Goal: Task Accomplishment & Management: Manage account settings

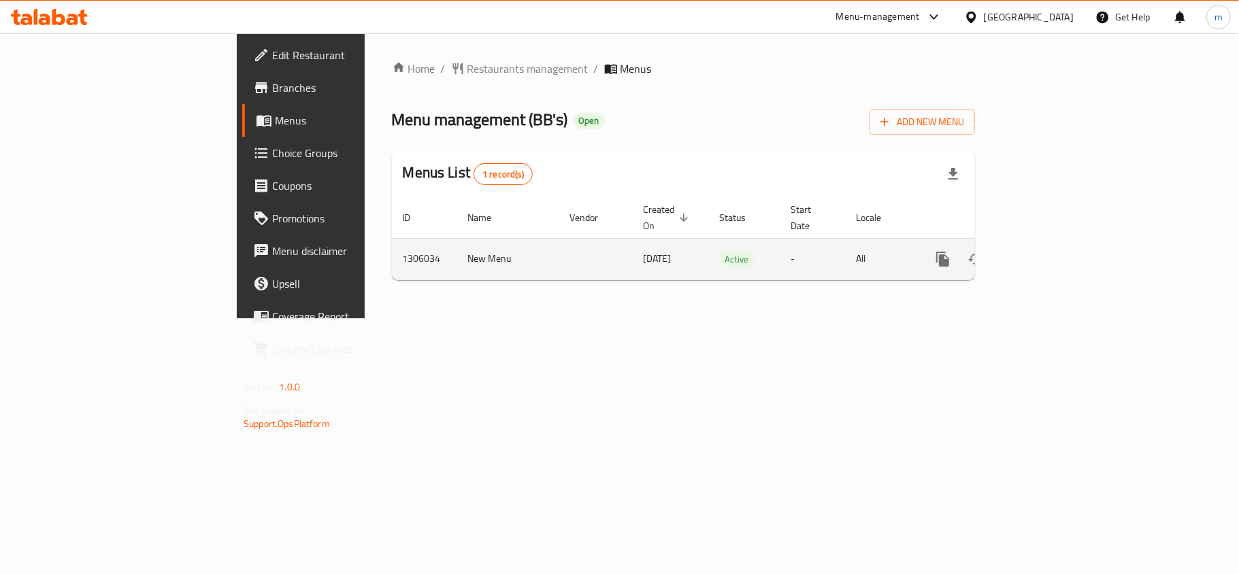
click at [1047, 253] on icon "enhanced table" at bounding box center [1041, 259] width 12 height 12
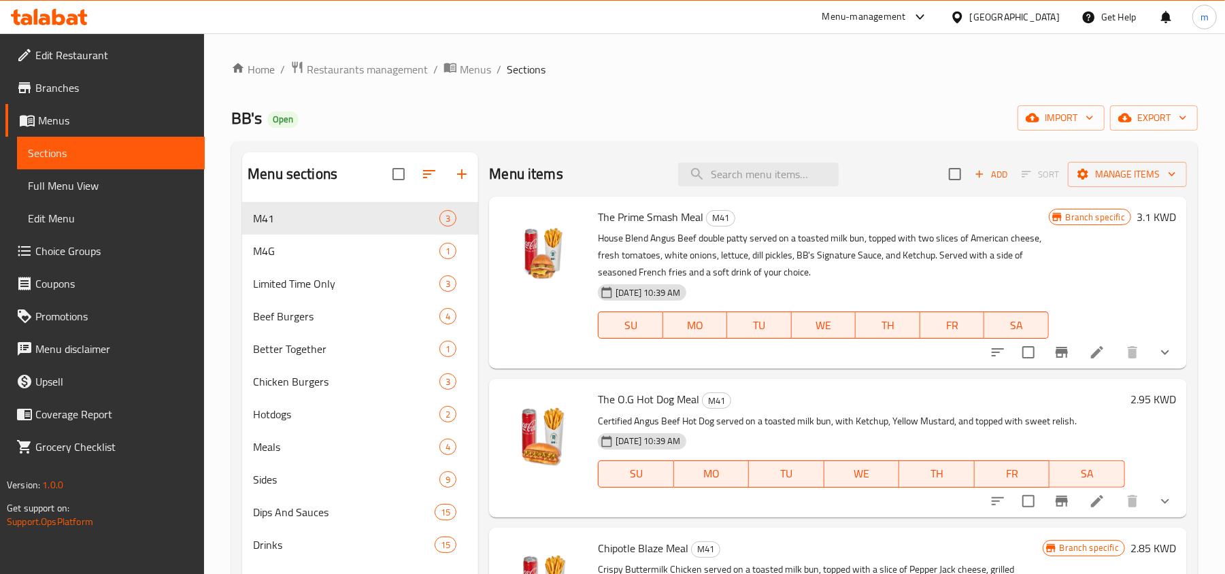
click at [73, 249] on span "Choice Groups" at bounding box center [114, 251] width 159 height 16
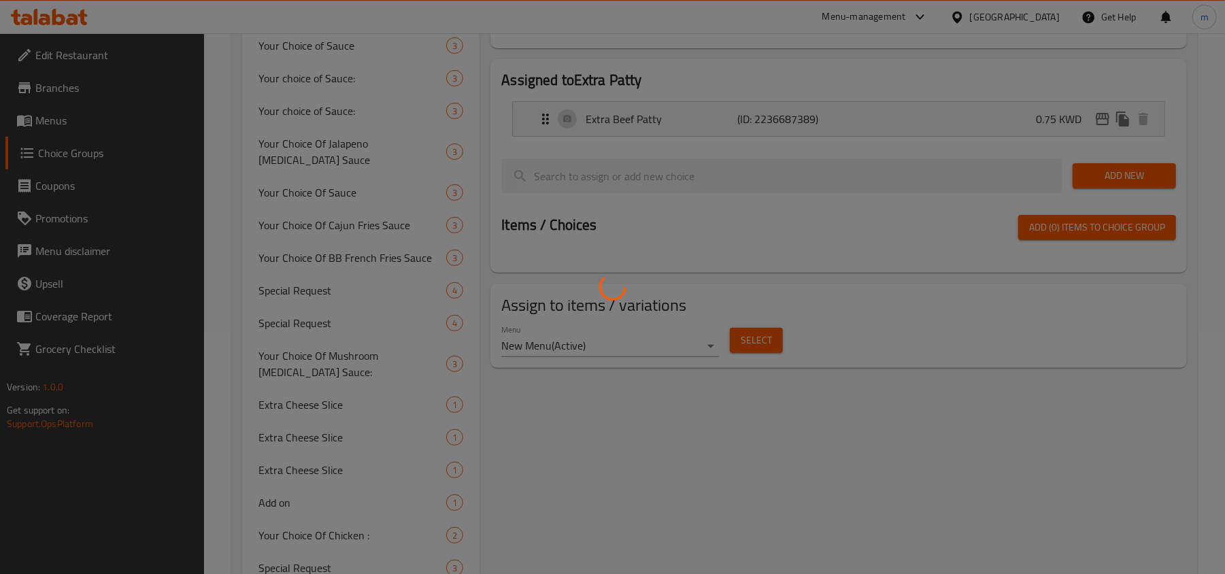
scroll to position [146, 0]
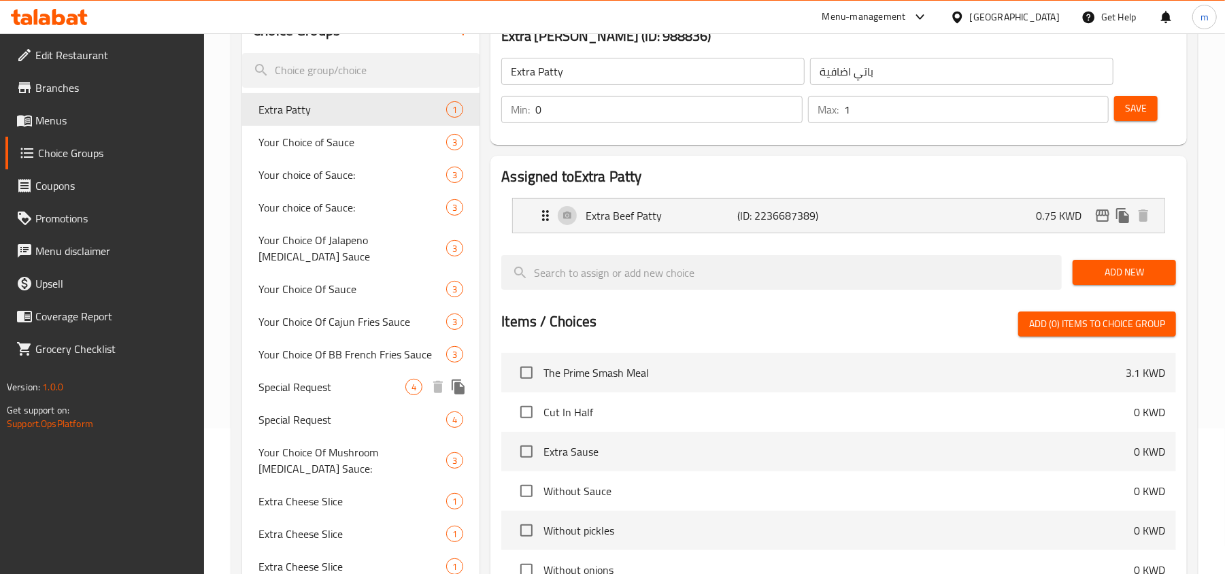
click at [351, 379] on span "Special Request" at bounding box center [332, 387] width 147 height 16
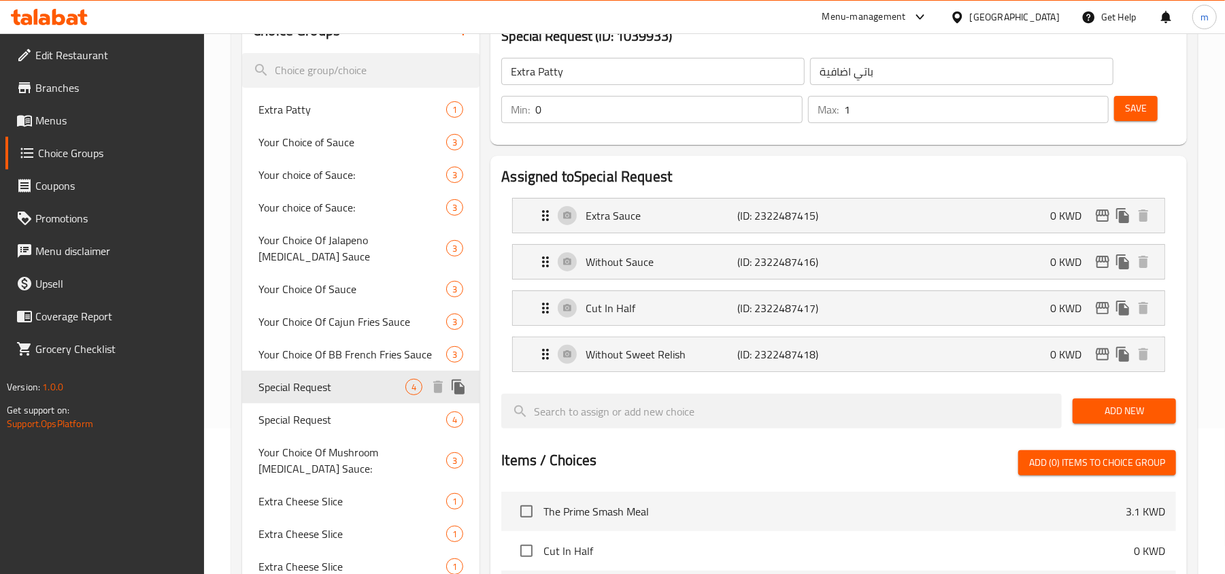
type input "Special Request"
type input "طلب خاص"
type input "4"
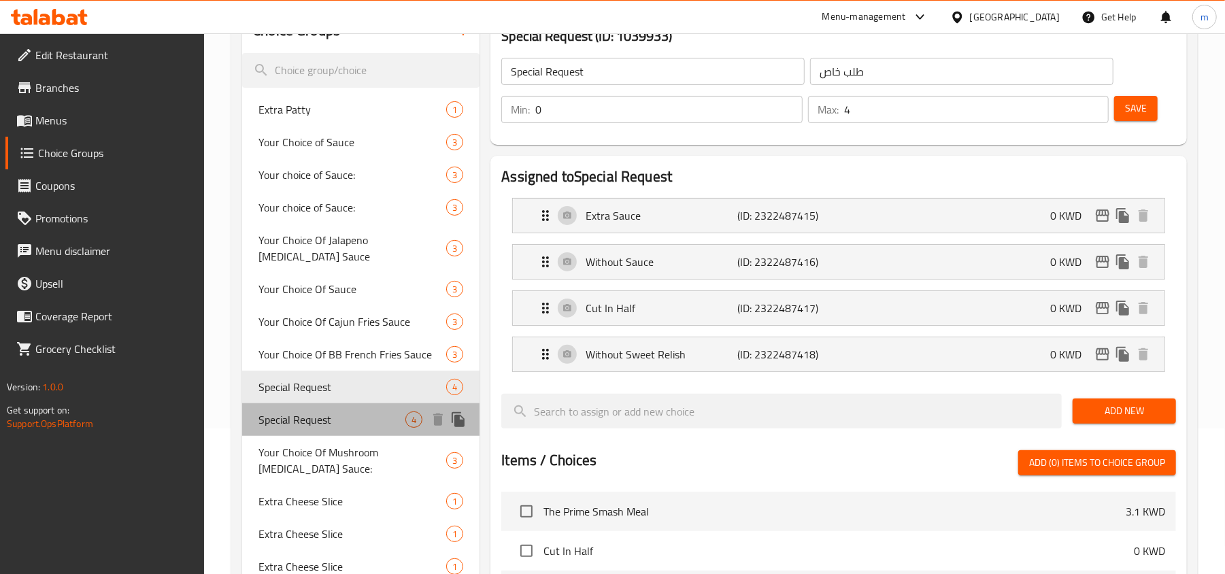
click at [349, 412] on span "Special Request" at bounding box center [332, 420] width 147 height 16
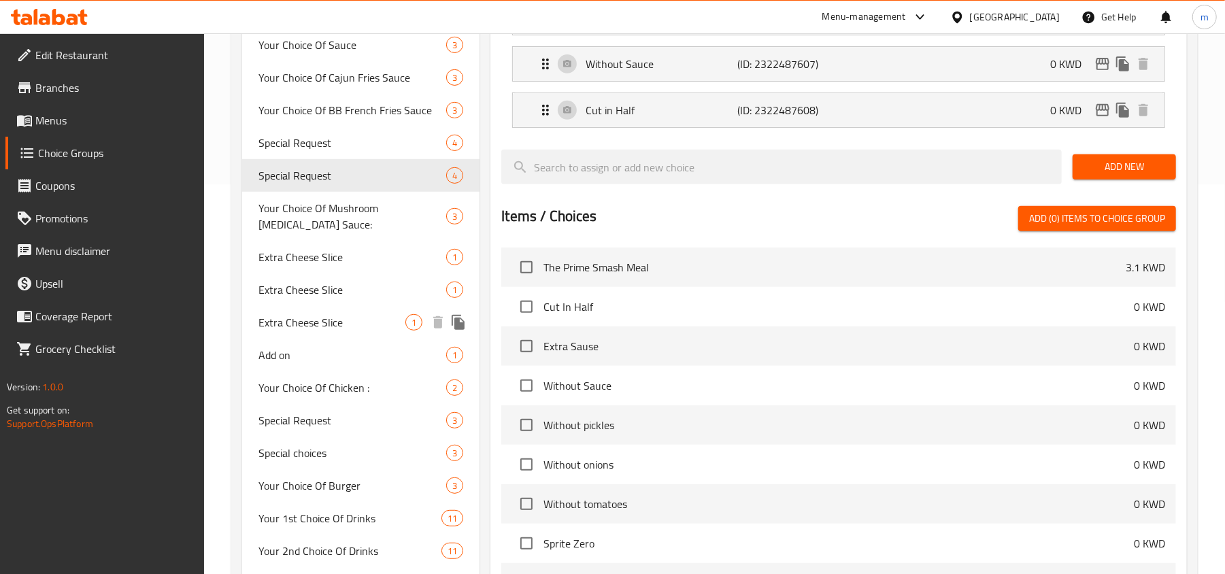
scroll to position [418, 0]
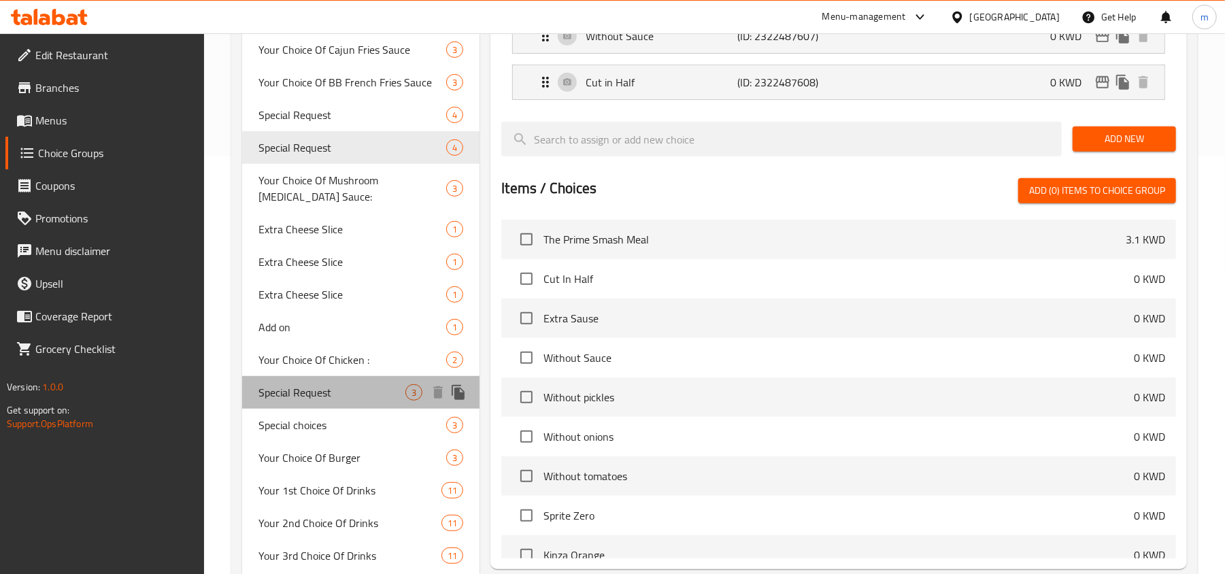
click at [352, 384] on span "Special Request" at bounding box center [332, 392] width 147 height 16
type input "Special Request"
type input "طلب خاص"
type input "3"
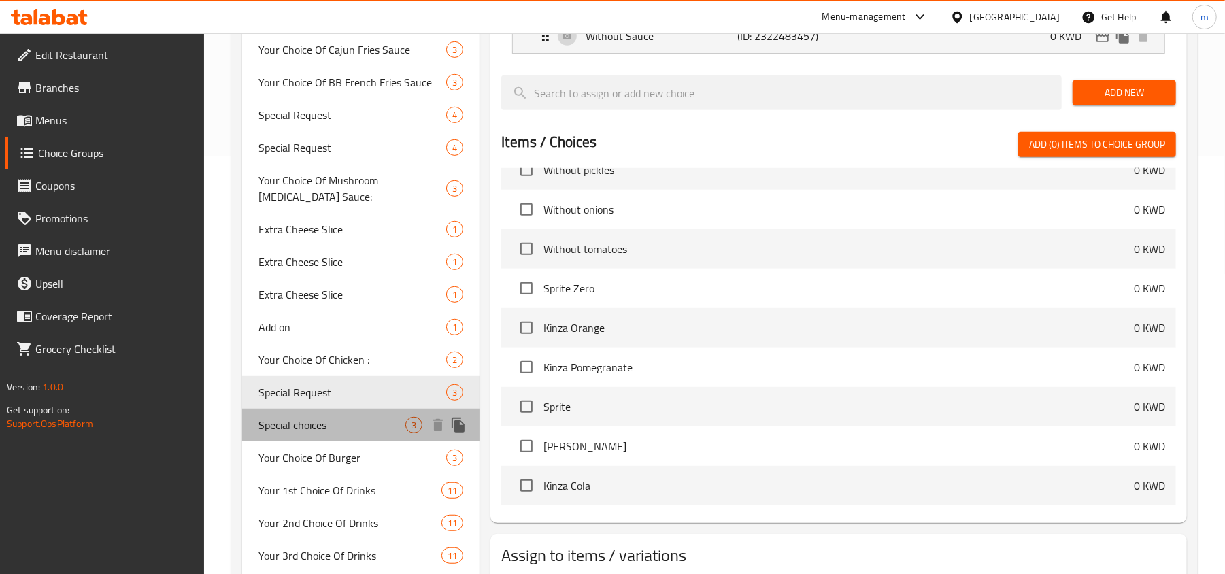
click at [346, 417] on span "Special choices" at bounding box center [332, 425] width 147 height 16
type input "Special choices"
type input "اختيارات خاصة"
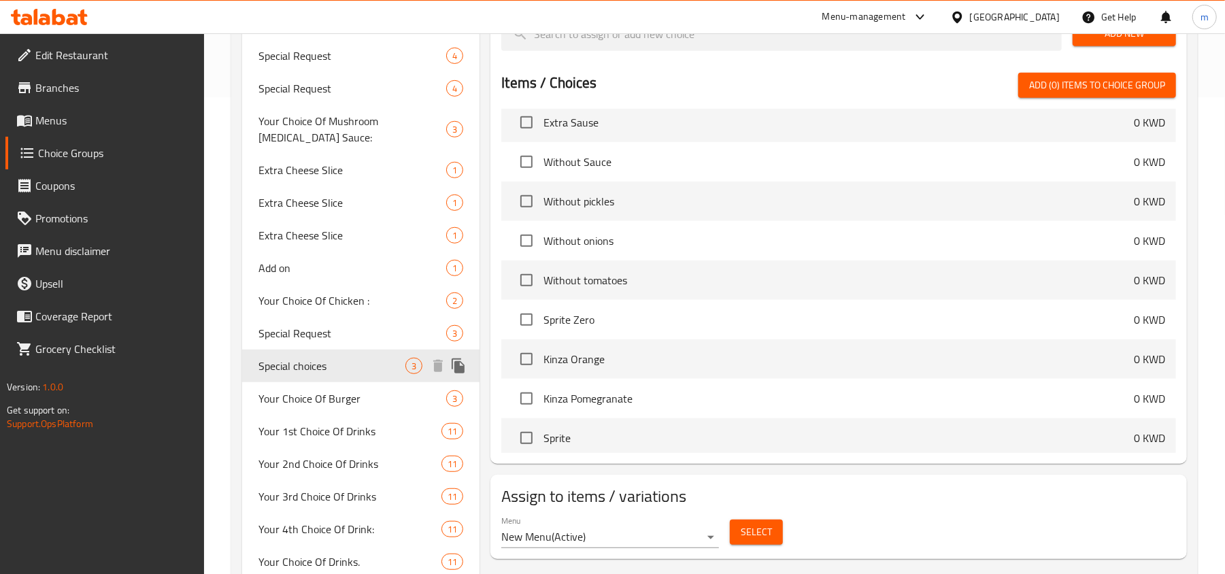
scroll to position [509, 0]
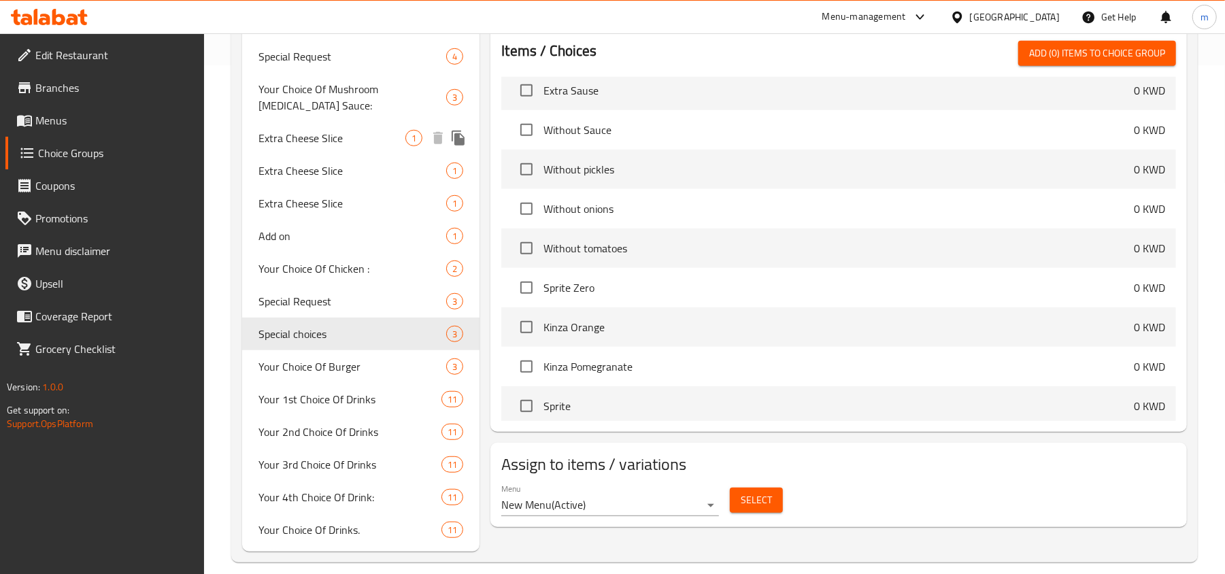
click at [349, 130] on span "Extra Cheese Slice" at bounding box center [332, 138] width 147 height 16
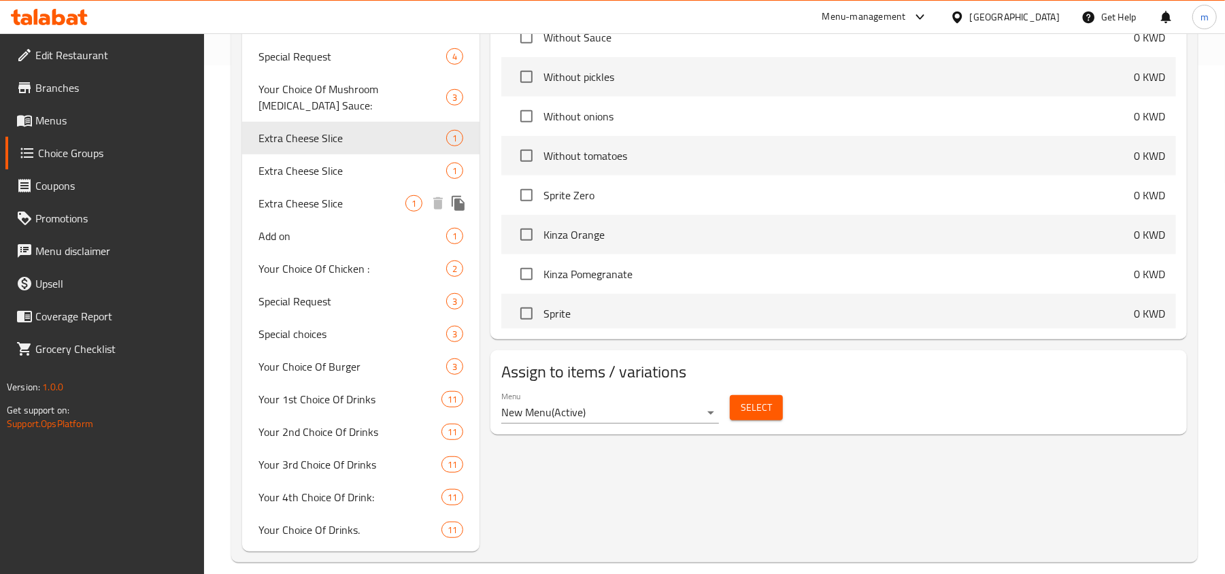
type input "Extra Cheese Slice"
type input "شريحة جبن إضافية"
type input "1"
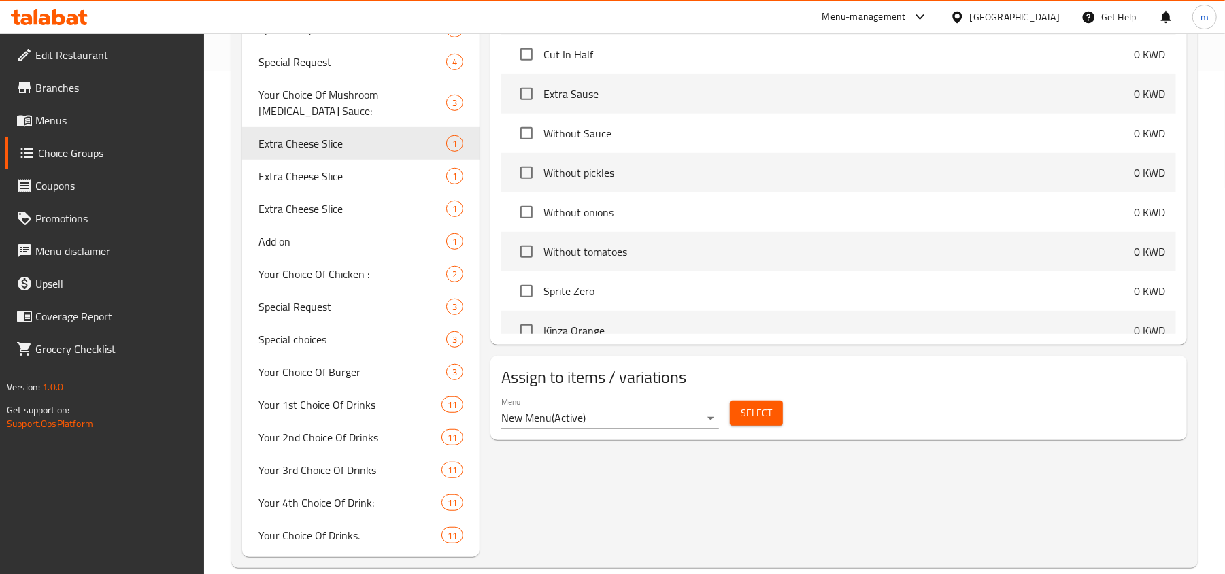
scroll to position [146, 0]
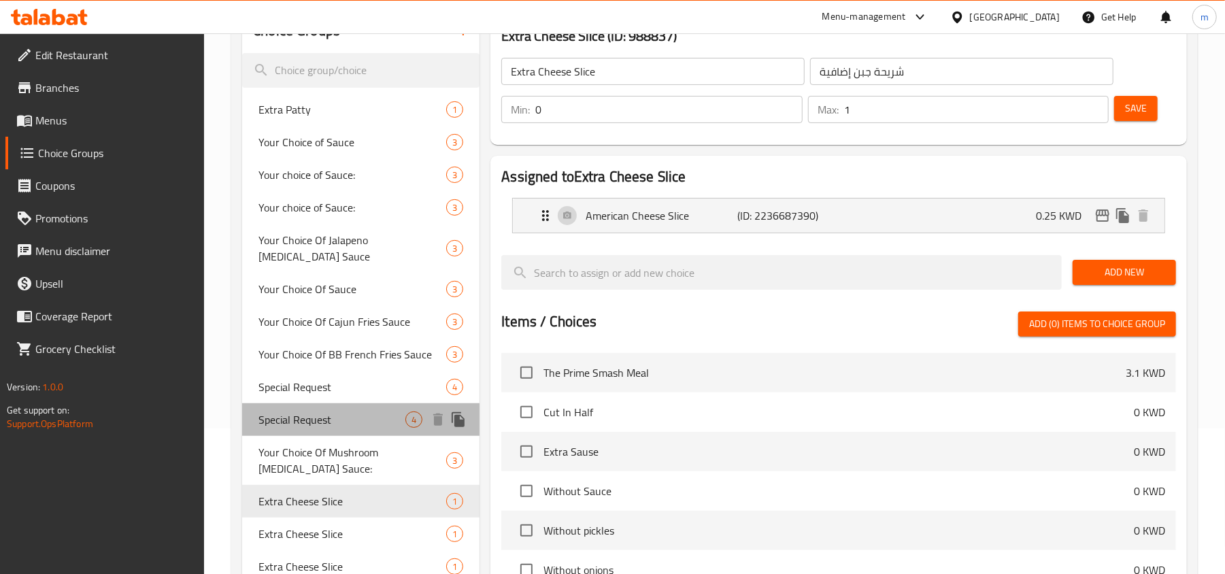
click at [338, 412] on span "Special Request" at bounding box center [332, 420] width 147 height 16
type input "Special Request"
type input "طلب خاص"
type input "4"
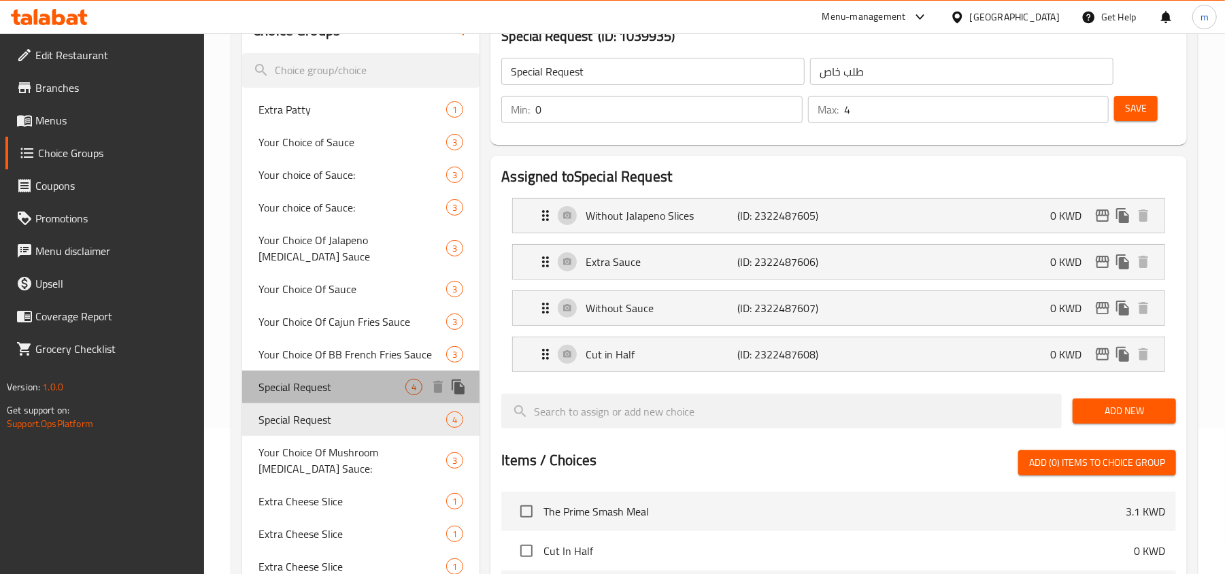
click at [357, 379] on span "Special Request" at bounding box center [332, 387] width 147 height 16
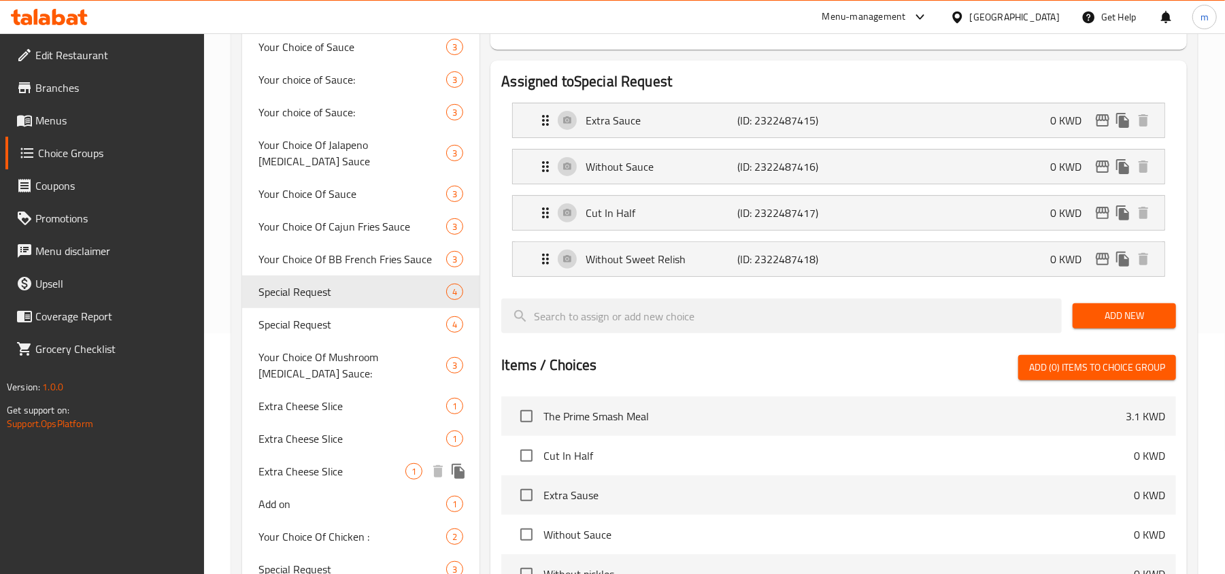
scroll to position [327, 0]
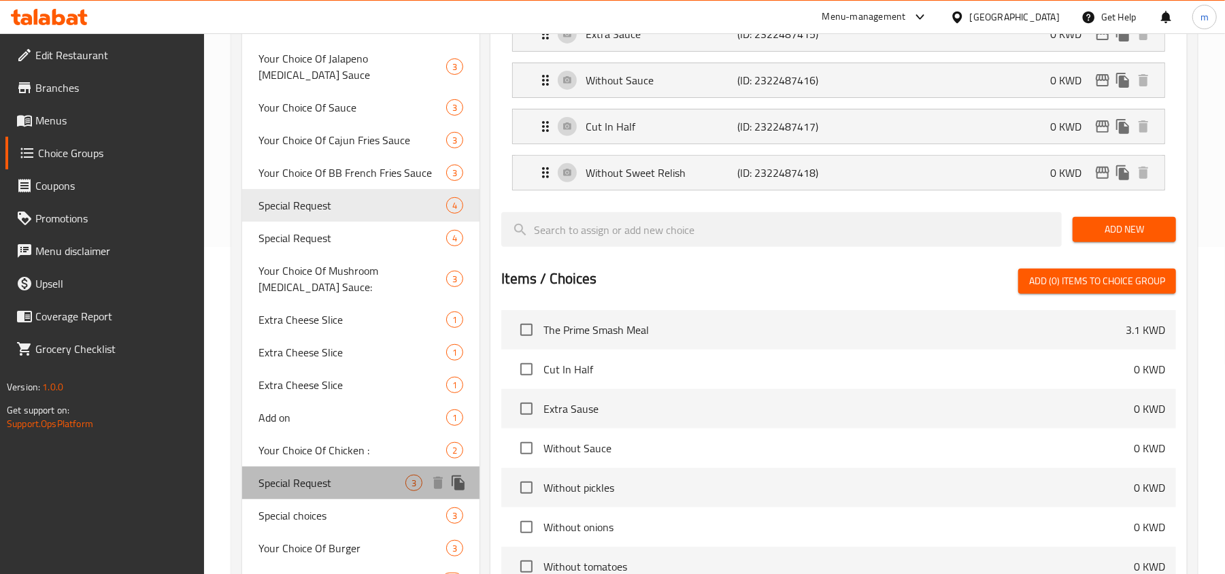
click at [352, 475] on span "Special Request" at bounding box center [332, 483] width 147 height 16
type input "Special Request"
type input "طلب خاص"
type input "3"
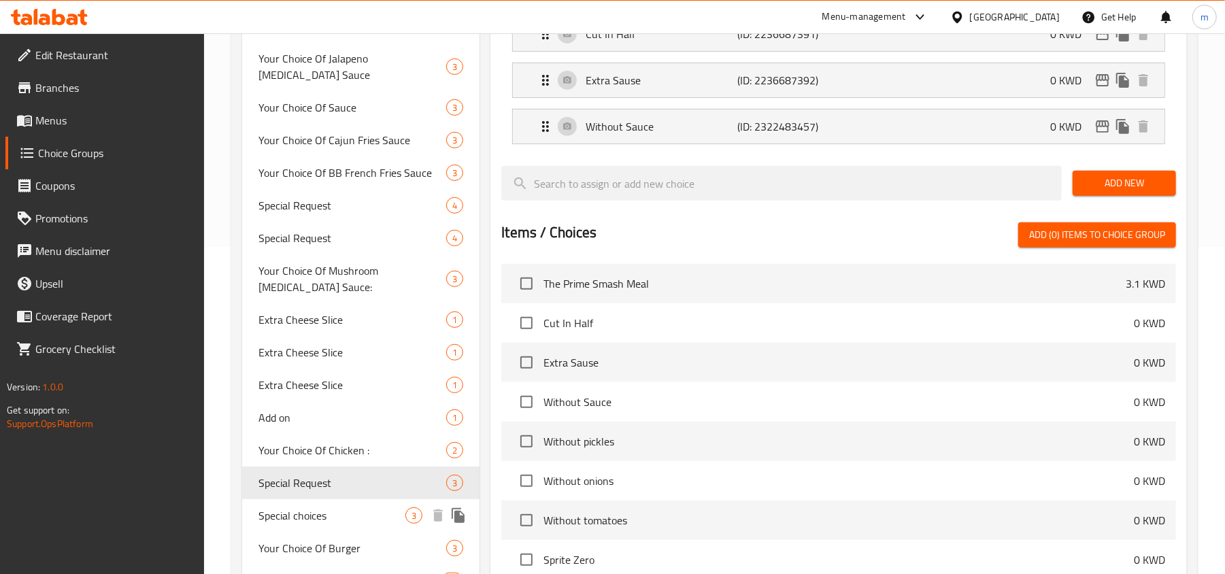
click at [344, 508] on span "Special choices" at bounding box center [332, 516] width 147 height 16
type input "Special choices"
type input "اختيارات خاصة"
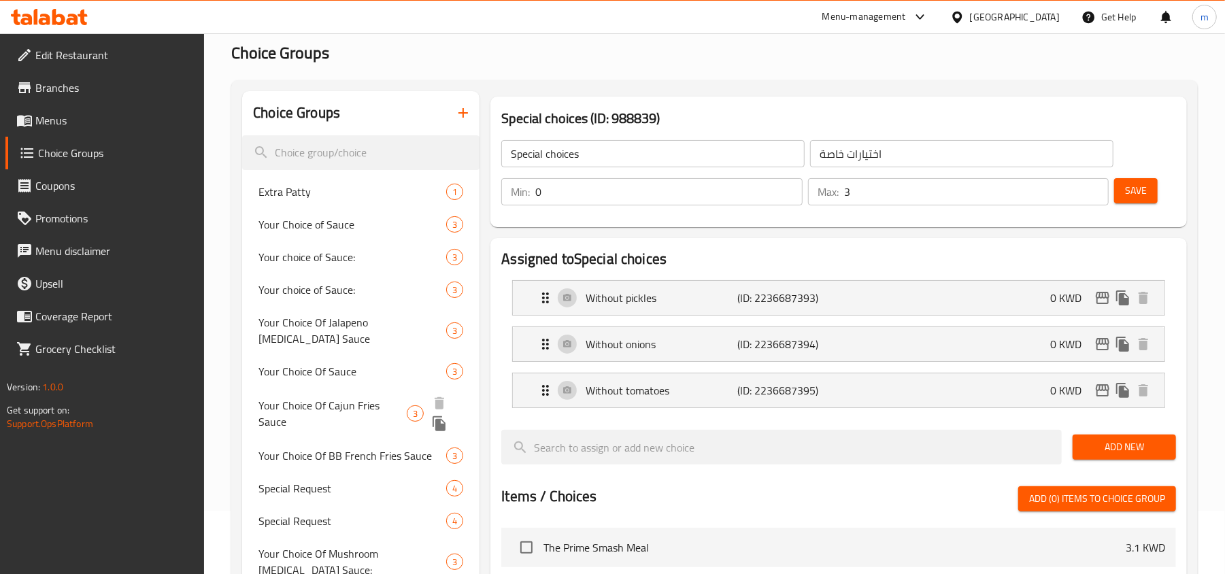
scroll to position [55, 0]
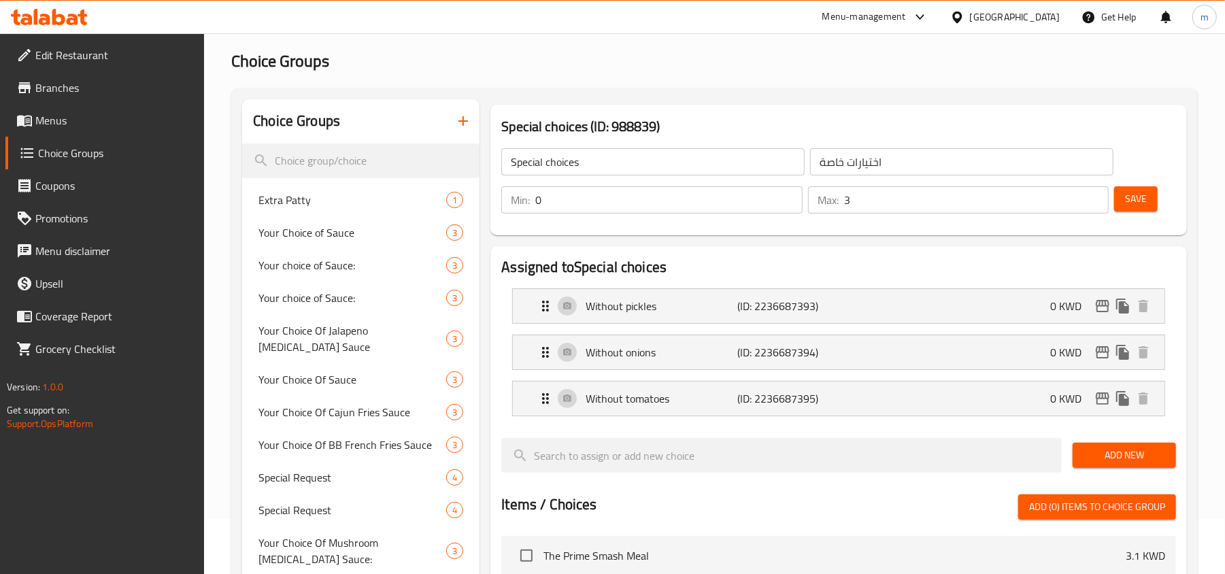
click at [1052, 14] on div "[GEOGRAPHIC_DATA]" at bounding box center [1015, 17] width 90 height 15
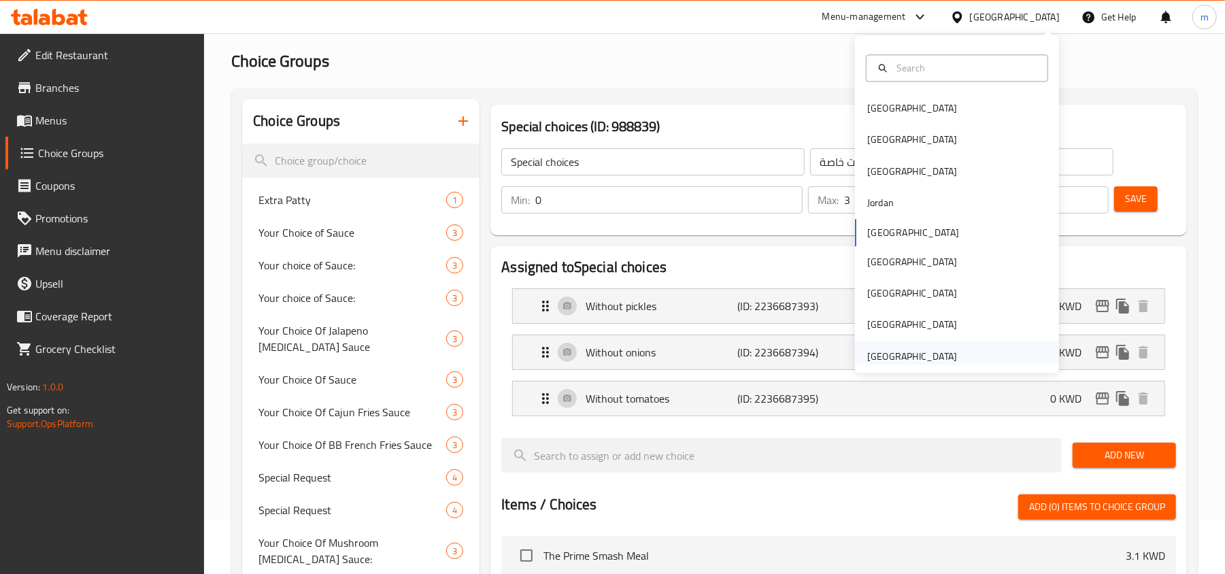
click at [921, 355] on div "[GEOGRAPHIC_DATA]" at bounding box center [912, 356] width 90 height 15
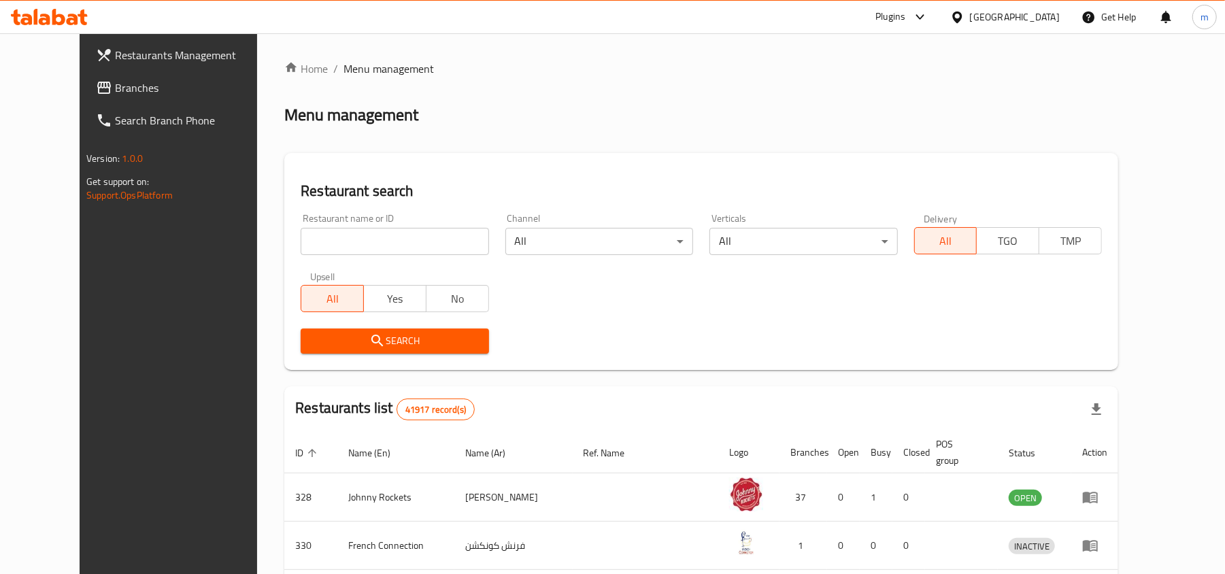
click at [115, 91] on span "Branches" at bounding box center [194, 88] width 159 height 16
click at [389, 245] on input "search" at bounding box center [395, 241] width 188 height 27
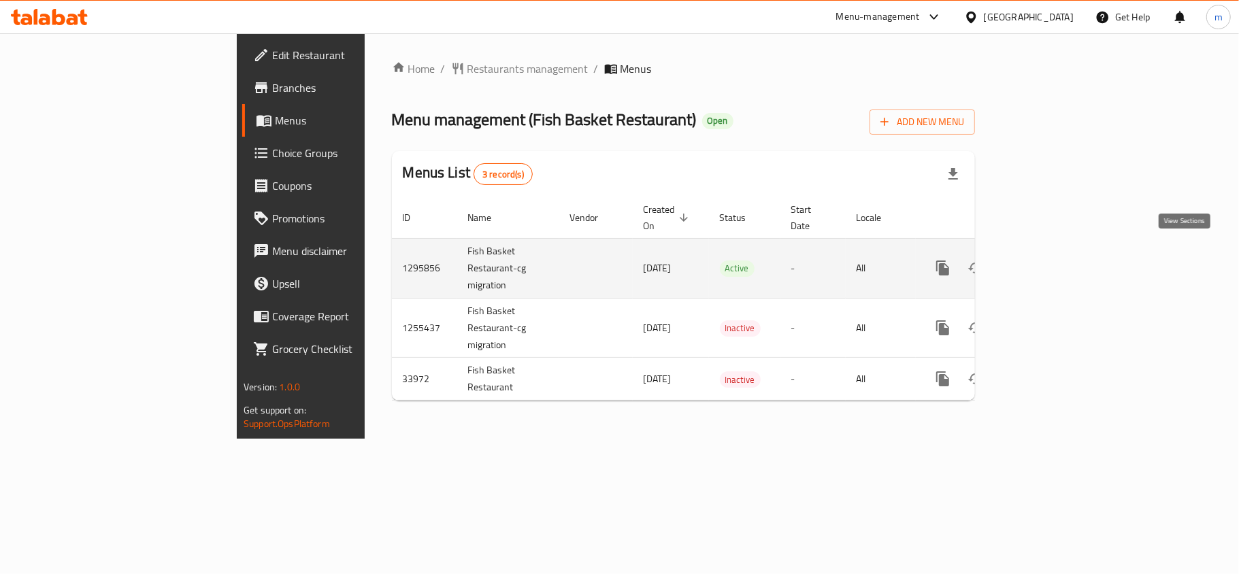
click at [1049, 260] on icon "enhanced table" at bounding box center [1041, 268] width 16 height 16
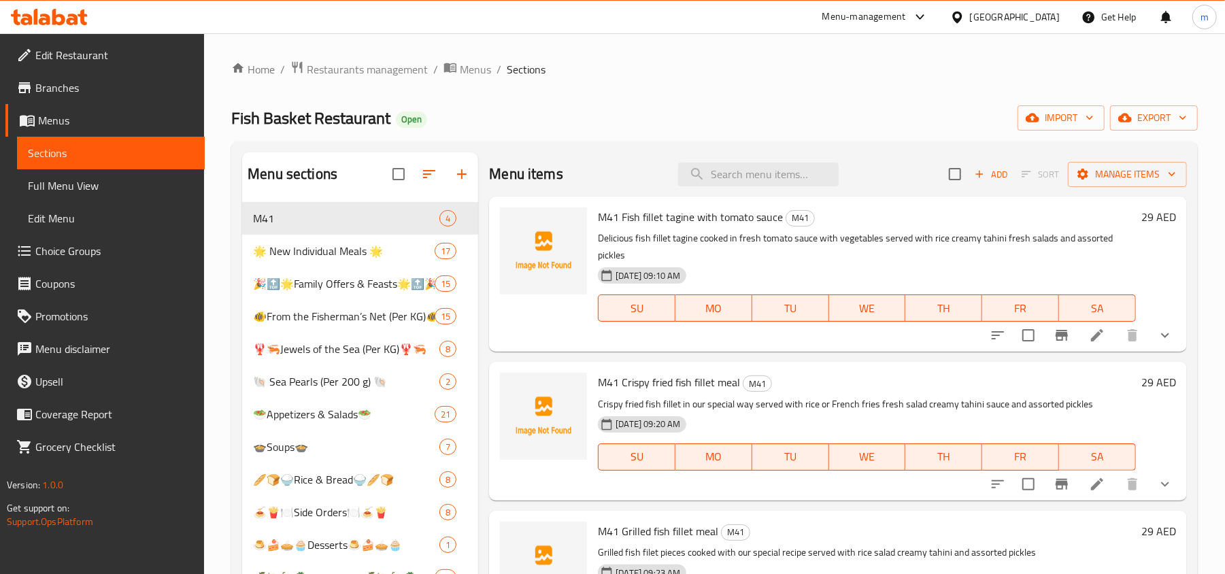
click at [61, 253] on span "Choice Groups" at bounding box center [114, 251] width 159 height 16
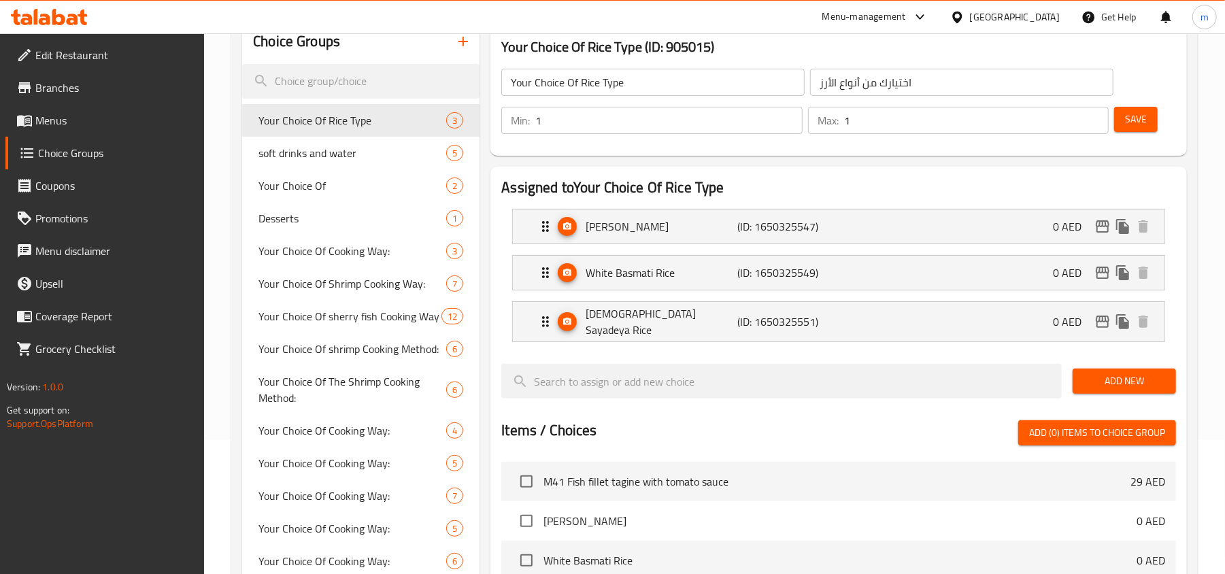
scroll to position [90, 0]
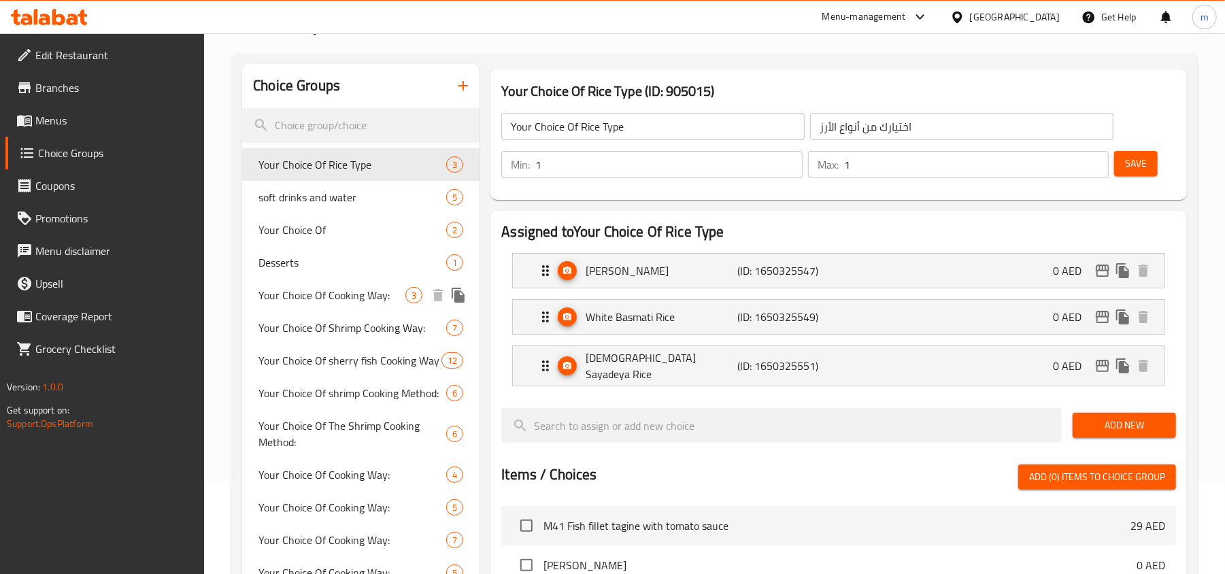
click at [370, 293] on span "Your Choice Of Cooking Way:" at bounding box center [332, 295] width 147 height 16
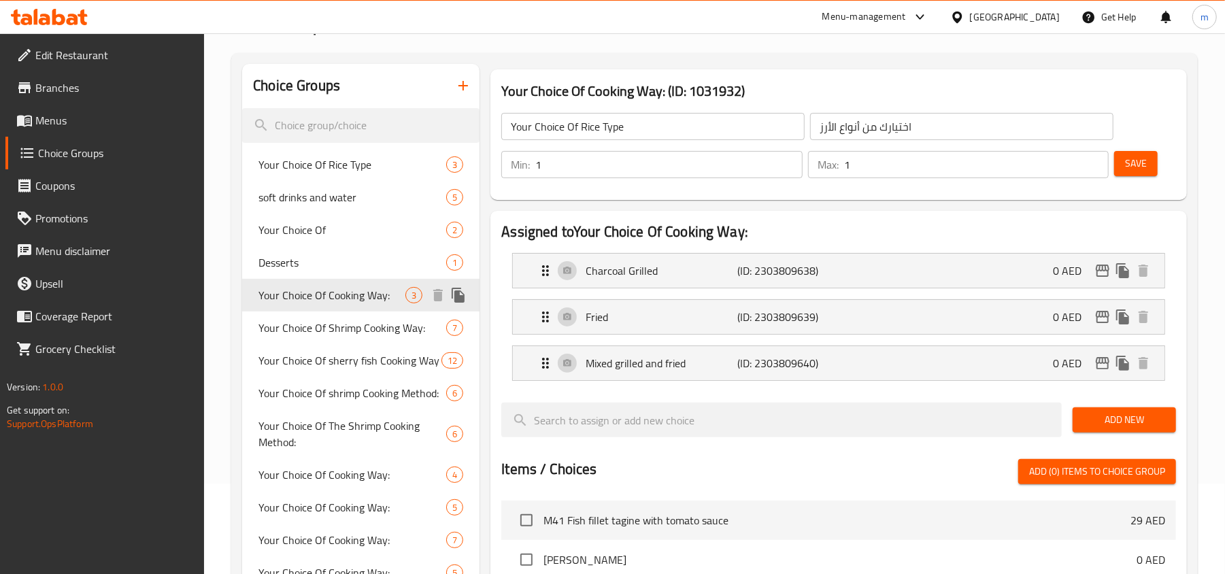
type input "Your Choice Of Cooking Way:"
type input "اختيارك لطريقة الطبخ:"
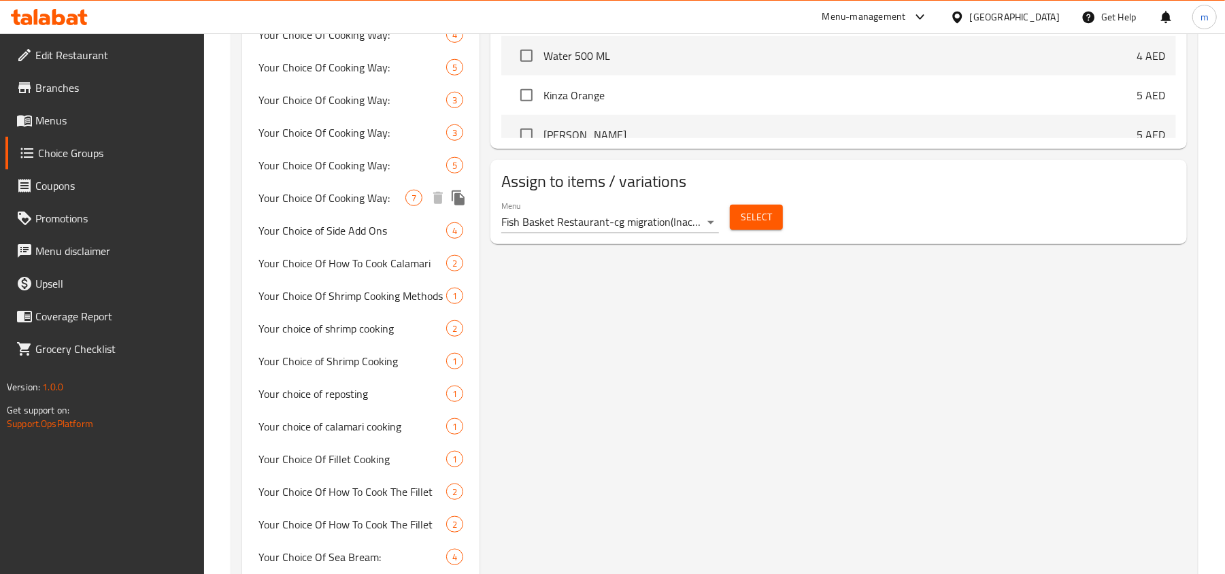
scroll to position [816, 0]
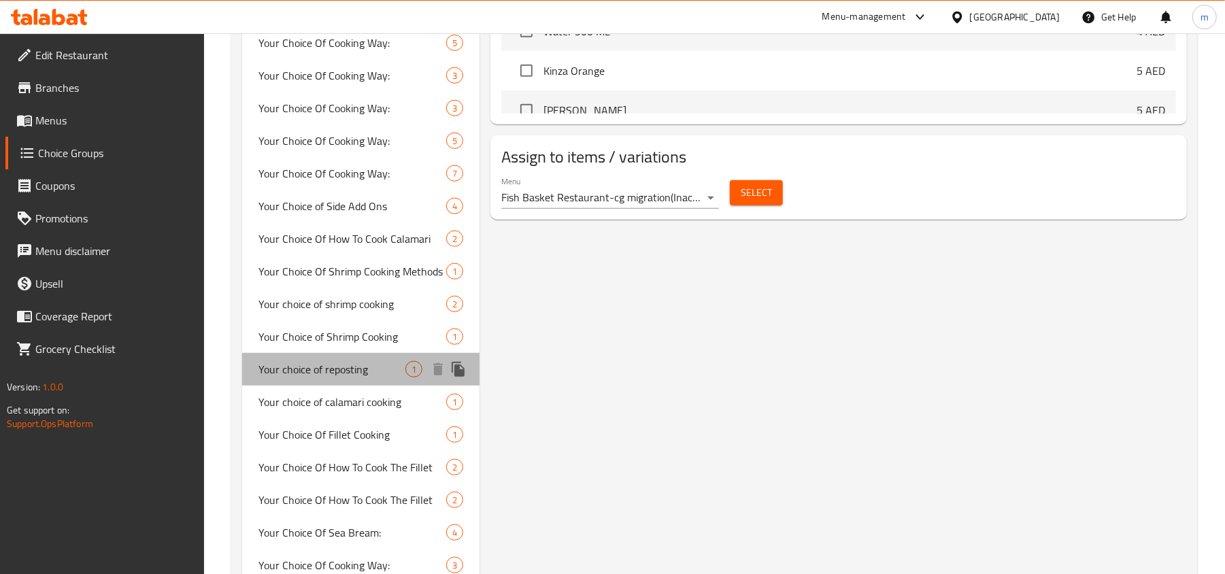
click at [376, 369] on span "Your choice of reposting" at bounding box center [332, 369] width 147 height 16
type input "Your choice of reposting"
type input "اختيارك من طرق طهي الروبيان"
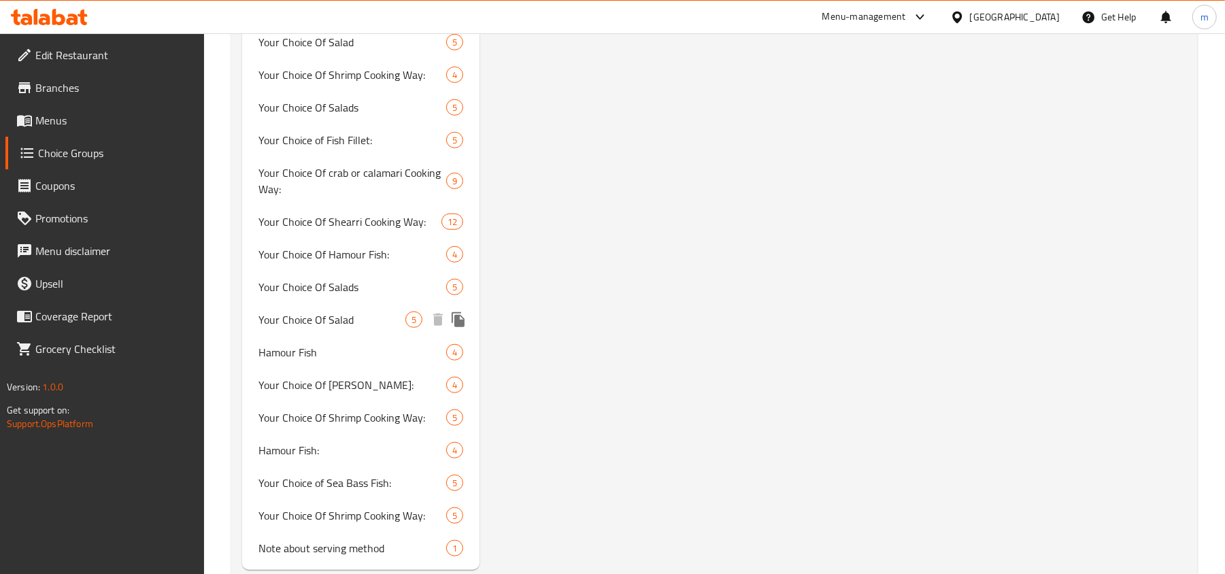
scroll to position [4248, 0]
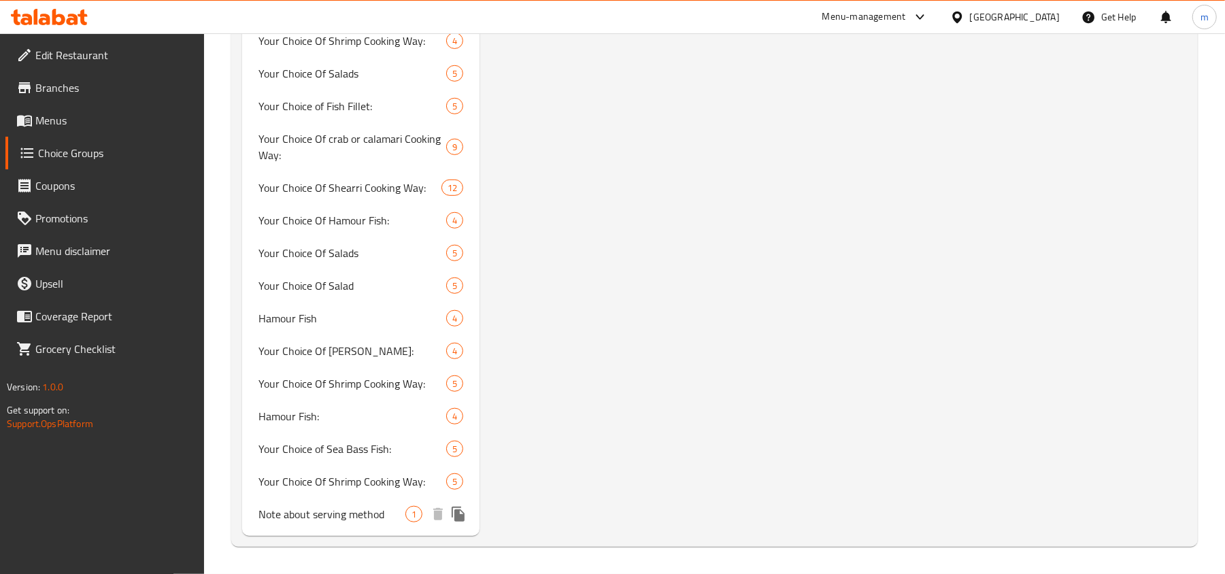
drag, startPoint x: 381, startPoint y: 523, endPoint x: 438, endPoint y: 497, distance: 63.0
click at [381, 522] on span "Note about serving method" at bounding box center [332, 514] width 147 height 16
type input "Note about serving method"
type input "ملاحظة بخصوص طريقة التقديم"
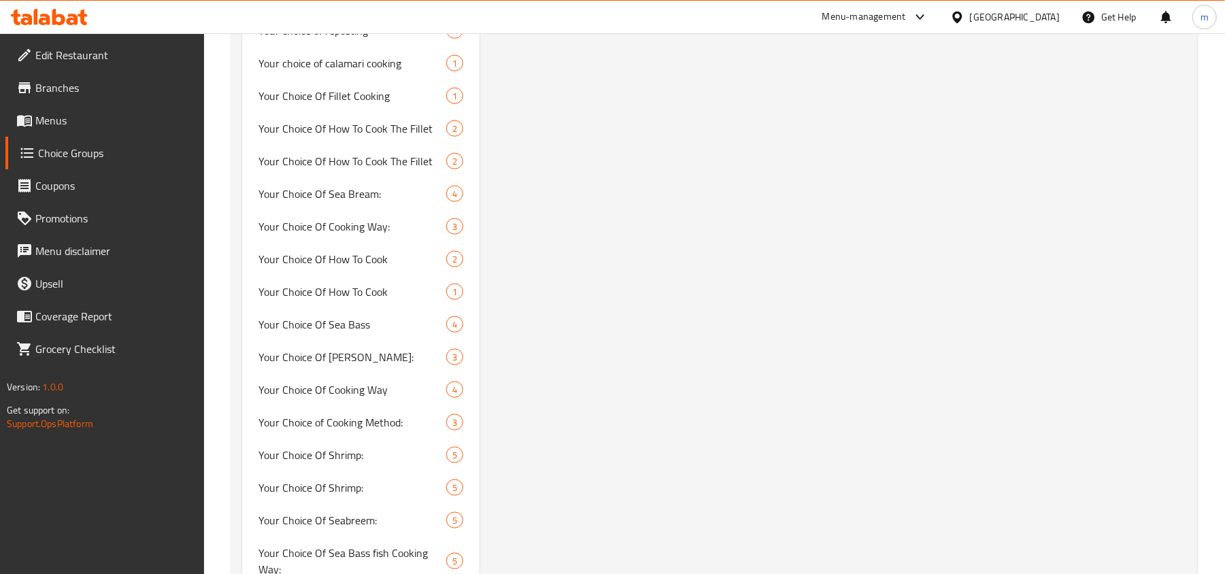
scroll to position [0, 0]
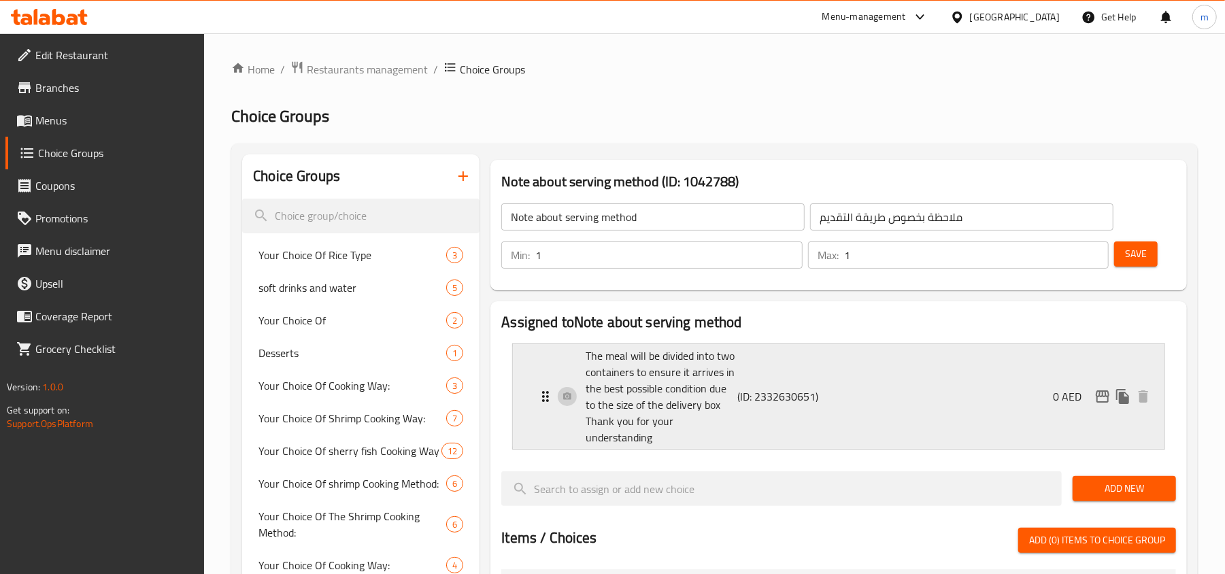
click at [910, 367] on div "The meal will be divided into two containers to ensure it arrives in the best p…" at bounding box center [842, 396] width 611 height 105
